Goal: Navigation & Orientation: Find specific page/section

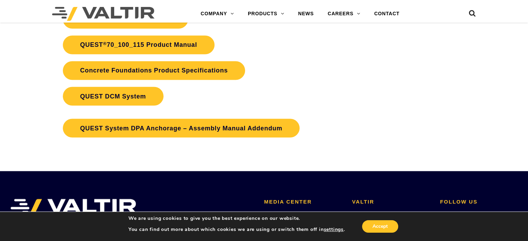
scroll to position [1250, 0]
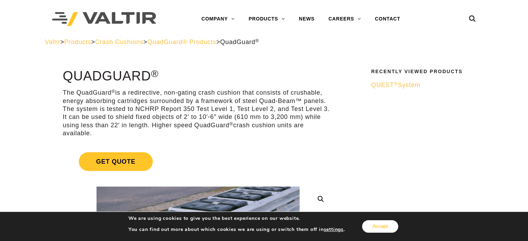
click at [374, 230] on button "Accept" at bounding box center [380, 226] width 36 height 12
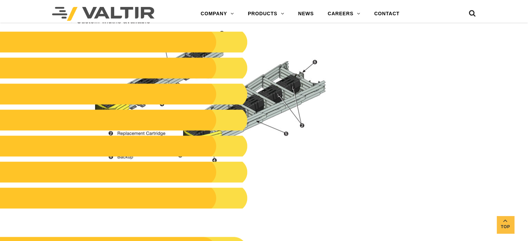
scroll to position [694, 0]
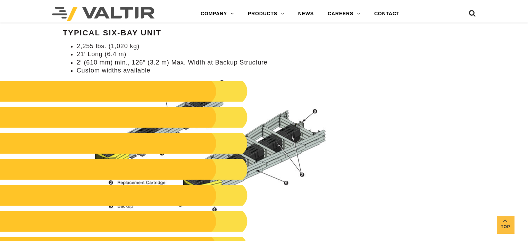
click at [195, 86] on h2 at bounding box center [116, 91] width 264 height 21
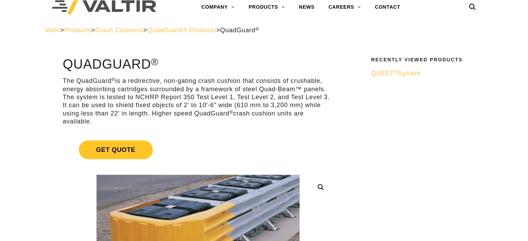
scroll to position [0, 0]
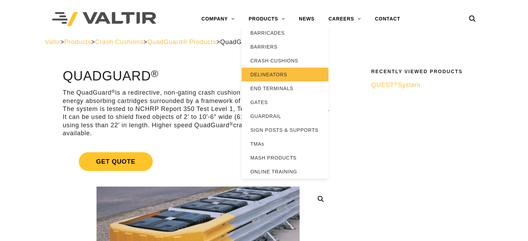
click at [260, 78] on link "DELINEATORS" at bounding box center [285, 75] width 87 height 14
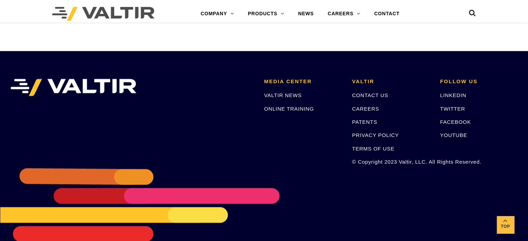
scroll to position [651, 0]
